Goal: Answer question/provide support

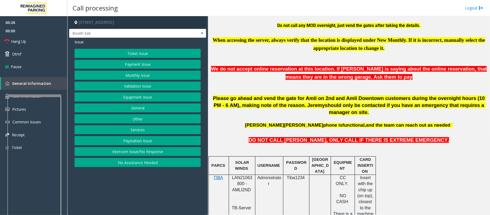
scroll to position [215, 0]
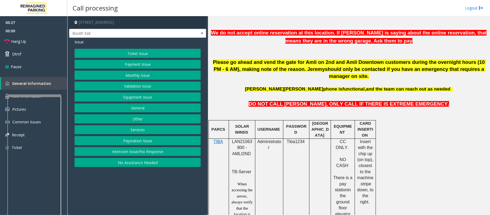
click at [240, 139] on span "LAN21063800 - AMLI2ND" at bounding box center [242, 147] width 20 height 17
copy span "LAN21063800"
click at [140, 88] on button "Validation Issue" at bounding box center [137, 85] width 126 height 9
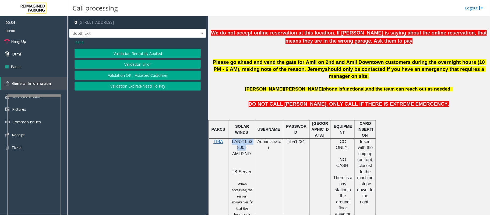
click at [141, 60] on button "Validation Error" at bounding box center [137, 64] width 126 height 9
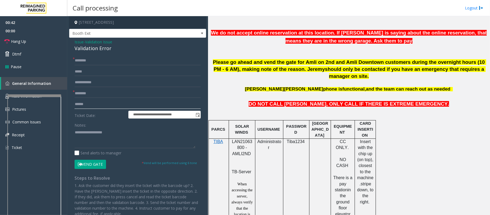
click at [82, 103] on input "text" at bounding box center [137, 103] width 126 height 9
type input "*******"
drag, startPoint x: 112, startPoint y: 48, endPoint x: 73, endPoint y: 48, distance: 39.3
click at [73, 48] on div "**********" at bounding box center [137, 141] width 137 height 206
type textarea "**********"
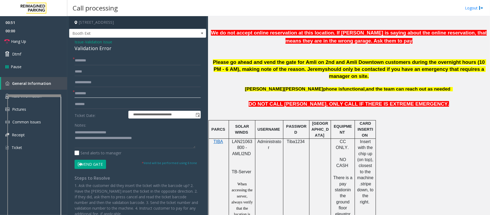
click at [84, 96] on input "text" at bounding box center [137, 93] width 126 height 9
click at [76, 58] on input "text" at bounding box center [137, 60] width 126 height 9
type input "****"
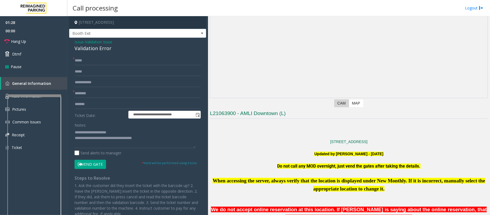
scroll to position [36, 0]
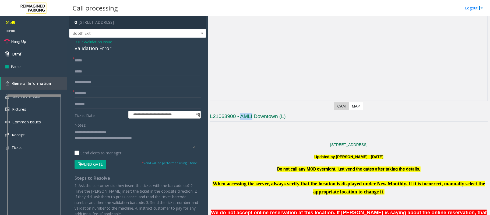
drag, startPoint x: 240, startPoint y: 116, endPoint x: 253, endPoint y: 118, distance: 12.7
click at [253, 118] on h3 "L21063900 - AMLI Downtown (L)" at bounding box center [349, 117] width 278 height 9
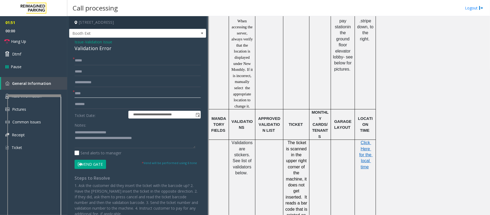
scroll to position [287, 0]
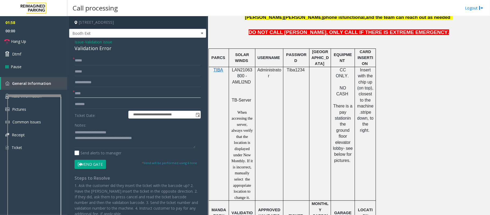
type input "****"
click at [119, 133] on textarea at bounding box center [134, 138] width 121 height 20
click at [81, 138] on textarea at bounding box center [134, 138] width 121 height 20
click at [81, 49] on div "Validation Error" at bounding box center [137, 48] width 126 height 7
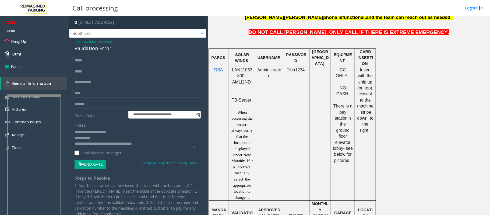
click at [97, 137] on textarea at bounding box center [134, 138] width 121 height 20
click at [83, 136] on textarea at bounding box center [134, 138] width 121 height 20
type textarea "**********"
click at [95, 165] on button "Vend Gate" at bounding box center [89, 163] width 31 height 9
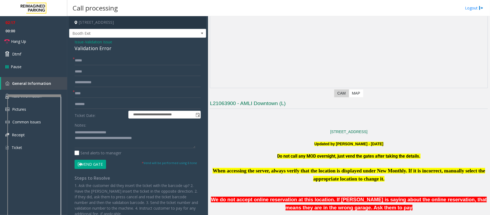
scroll to position [0, 0]
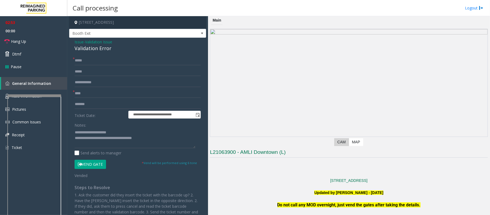
click at [95, 162] on button "Vend Gate" at bounding box center [89, 163] width 31 height 9
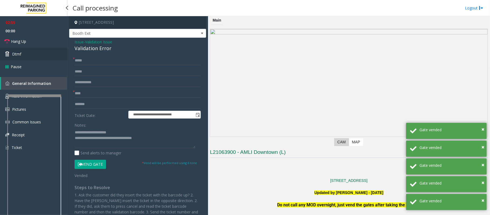
click at [21, 56] on link "Dtmf" at bounding box center [33, 54] width 67 height 13
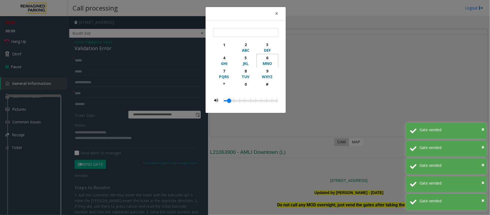
click at [267, 59] on div "6" at bounding box center [267, 58] width 15 height 6
type input "*"
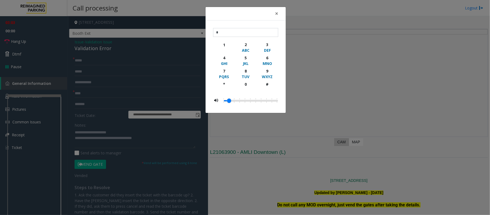
click at [274, 2] on div "× * 1 2 ABC 3 DEF 4 GHI 5 JKL 6 MNO 7 PQRS 8 TUV 9 WXYZ * 0 #" at bounding box center [245, 107] width 490 height 215
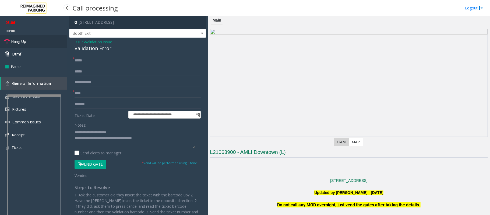
click at [14, 43] on span "Hang Up" at bounding box center [18, 41] width 15 height 6
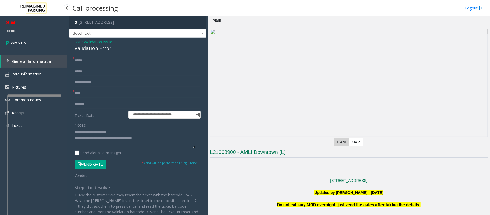
click at [14, 43] on span "Wrap Up" at bounding box center [18, 43] width 15 height 6
